Goal: Obtain resource: Download file/media

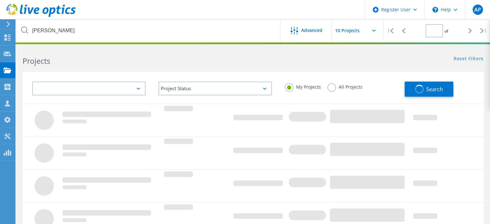
type input "1"
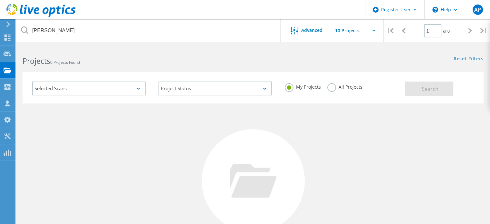
click at [339, 89] on label "All Projects" at bounding box center [344, 86] width 35 height 6
click at [0, 0] on input "All Projects" at bounding box center [0, 0] width 0 height 0
click at [414, 89] on button "Search" at bounding box center [429, 89] width 49 height 15
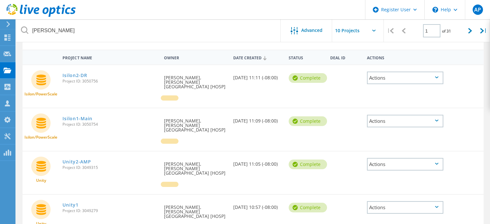
scroll to position [64, 0]
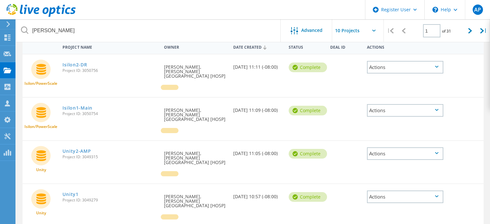
click at [387, 147] on div "Actions" at bounding box center [405, 153] width 77 height 13
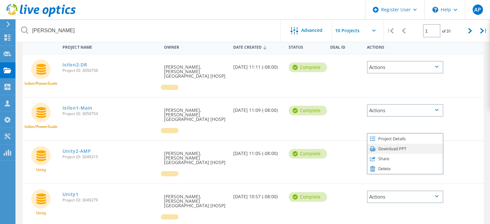
click at [391, 144] on div "Download PPT" at bounding box center [405, 149] width 75 height 10
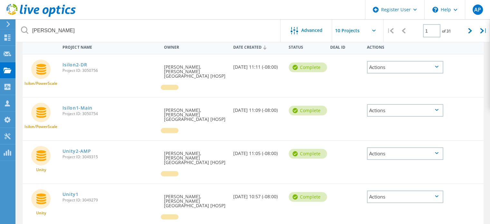
click at [432, 190] on div "Actions" at bounding box center [405, 196] width 77 height 13
click at [400, 187] on div "Download PPT" at bounding box center [405, 192] width 75 height 10
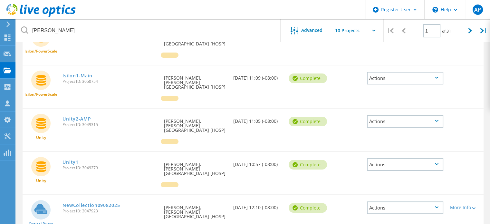
click at [433, 201] on div "Actions" at bounding box center [405, 207] width 77 height 13
click at [388, 188] on div "View Project" at bounding box center [405, 193] width 75 height 10
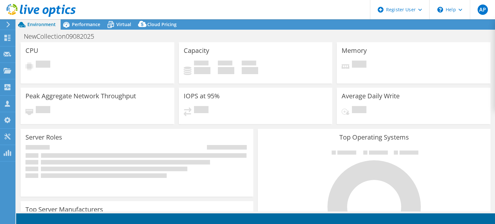
select select "USD"
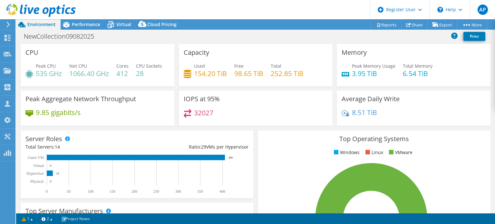
click at [405, 40] on div "NewCollection09082025 Print" at bounding box center [255, 36] width 479 height 12
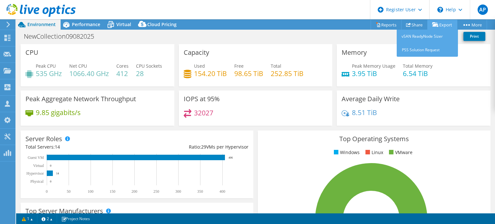
click at [441, 23] on link "Export" at bounding box center [442, 25] width 30 height 10
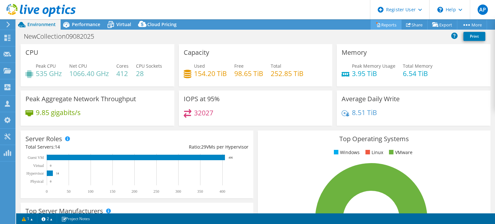
click at [394, 24] on link "Reports" at bounding box center [386, 25] width 31 height 10
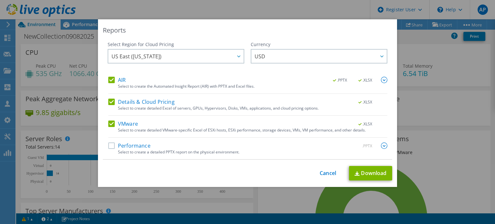
click at [112, 103] on label "Details & Cloud Pricing" at bounding box center [141, 102] width 66 height 6
click at [0, 0] on input "Details & Cloud Pricing" at bounding box center [0, 0] width 0 height 0
click at [108, 123] on label "VMware" at bounding box center [123, 124] width 30 height 6
click at [0, 0] on input "VMware" at bounding box center [0, 0] width 0 height 0
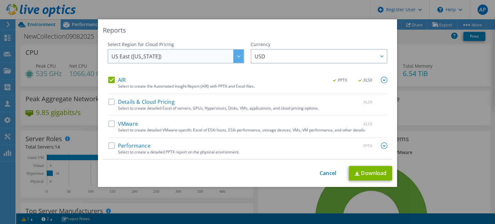
click at [175, 60] on span "US East ([US_STATE])" at bounding box center [178, 56] width 132 height 13
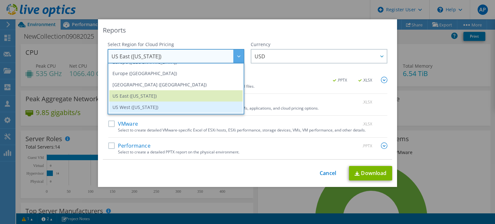
click at [169, 104] on li "US West ([US_STATE])" at bounding box center [175, 107] width 133 height 11
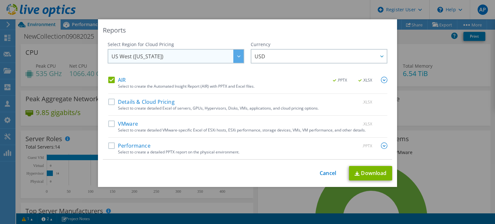
scroll to position [87, 0]
click at [381, 80] on img at bounding box center [384, 80] width 6 height 6
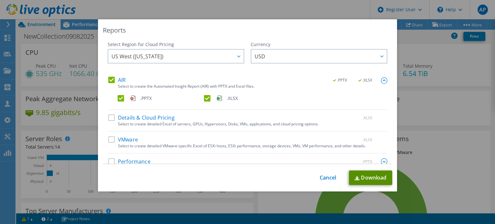
click at [361, 176] on link "Download" at bounding box center [370, 177] width 43 height 15
